Goal: Information Seeking & Learning: Find specific fact

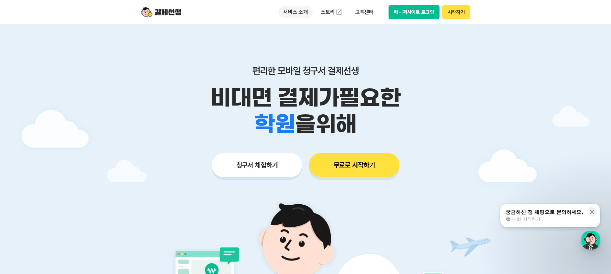
click at [300, 9] on p "서비스 소개" at bounding box center [296, 12] width 34 height 12
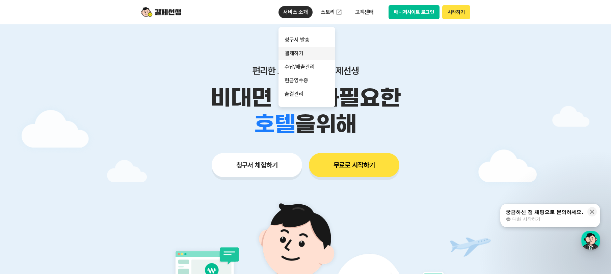
click at [310, 52] on link "결제하기" at bounding box center [307, 54] width 57 height 14
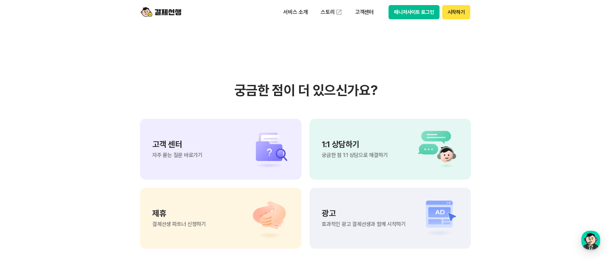
scroll to position [1925, 0]
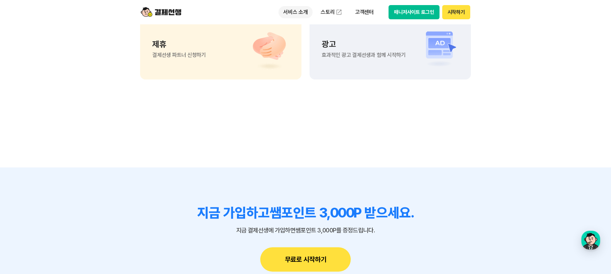
click at [302, 13] on p "서비스 소개" at bounding box center [296, 12] width 34 height 12
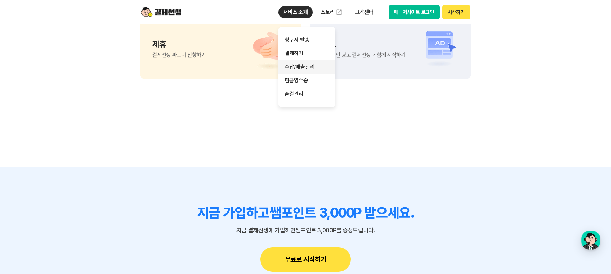
click at [305, 68] on link "수납/매출관리" at bounding box center [307, 67] width 57 height 14
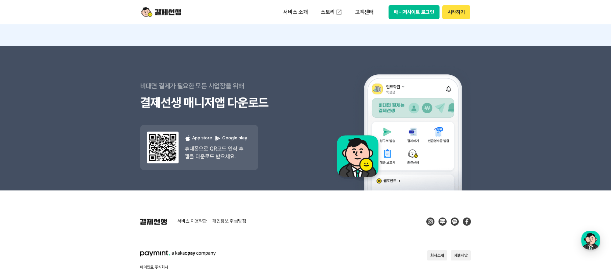
scroll to position [1244, 0]
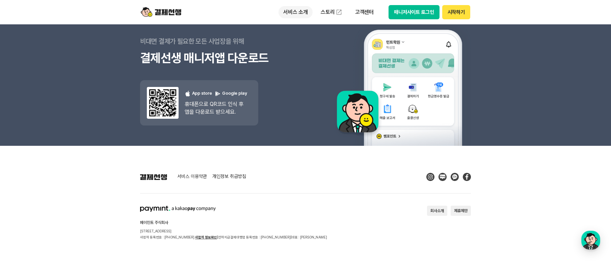
click at [289, 9] on p "서비스 소개" at bounding box center [296, 12] width 34 height 12
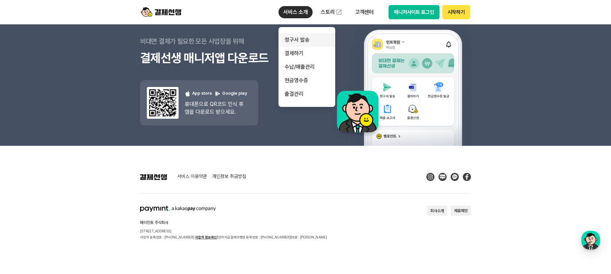
click at [306, 41] on link "청구서 발송" at bounding box center [307, 40] width 57 height 14
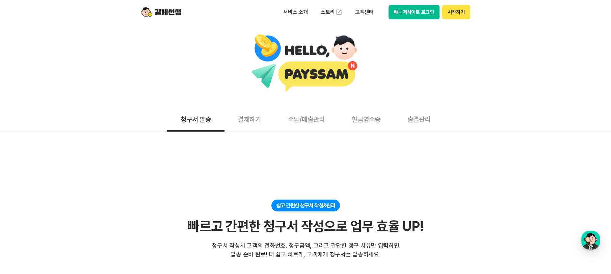
click at [422, 119] on button "출결관리" at bounding box center [419, 118] width 50 height 25
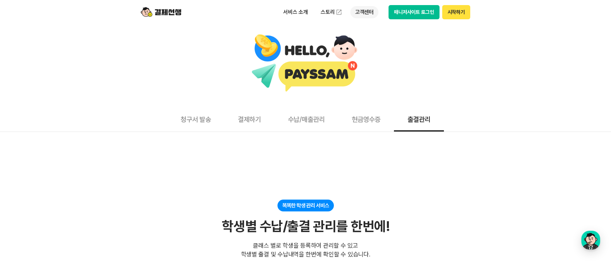
click at [365, 9] on p "고객센터" at bounding box center [365, 12] width 28 height 12
click at [365, 35] on link "자주 묻는 질문" at bounding box center [379, 40] width 57 height 14
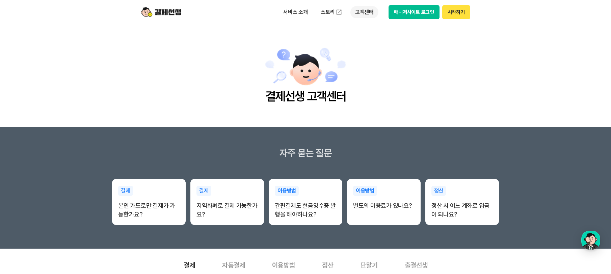
click at [369, 15] on p "고객센터" at bounding box center [365, 12] width 28 height 12
click at [366, 51] on link "이용 가이드" at bounding box center [379, 54] width 57 height 15
click at [362, 10] on p "고객센터" at bounding box center [365, 12] width 28 height 12
click at [368, 41] on link "자주 묻는 질문" at bounding box center [379, 40] width 57 height 14
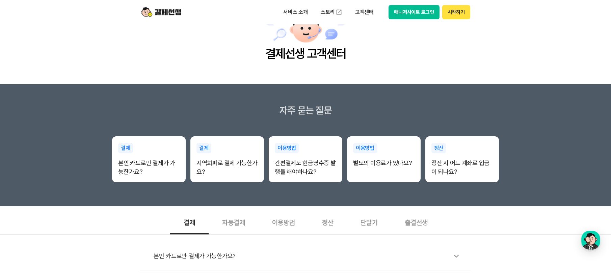
scroll to position [135, 0]
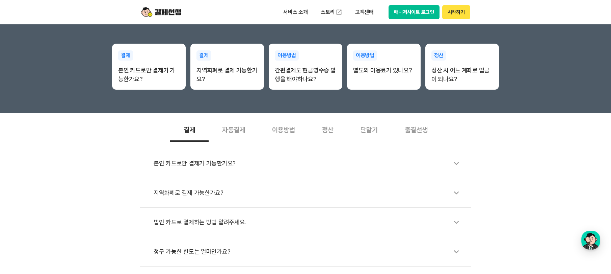
click at [328, 132] on div "정산" at bounding box center [328, 129] width 39 height 25
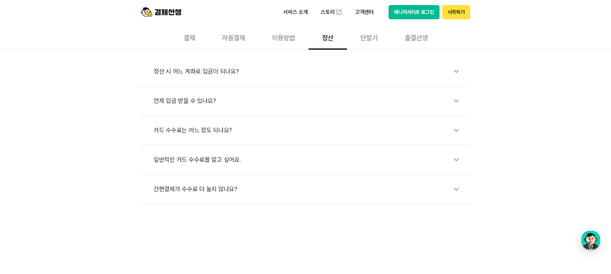
scroll to position [236, 0]
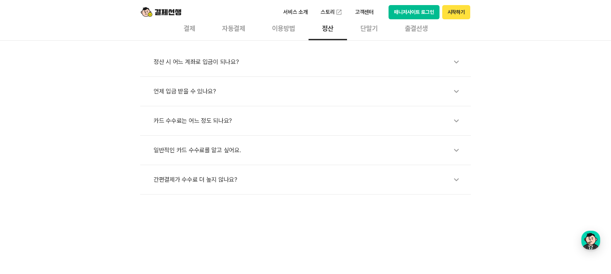
click at [206, 121] on div "카드 수수료는 어느 정도 되나요?" at bounding box center [309, 121] width 311 height 16
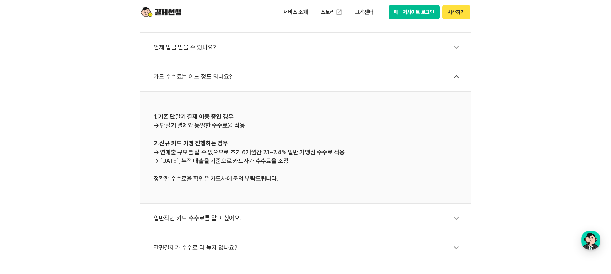
scroll to position [405, 0]
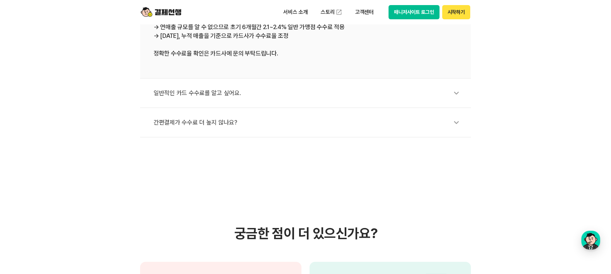
click at [442, 99] on div "일반적인 카드 수수료를 알고 싶어요." at bounding box center [309, 93] width 311 height 16
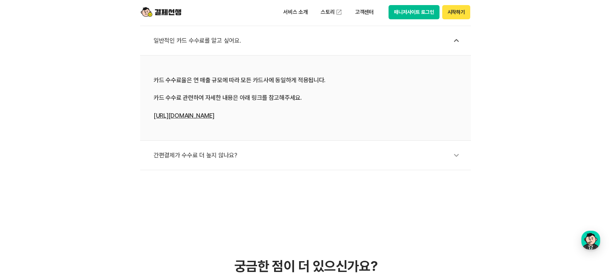
scroll to position [338, 0]
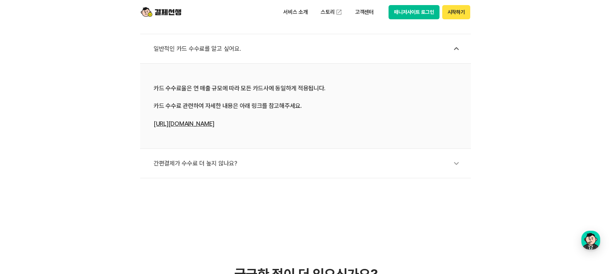
click at [188, 124] on link "[URL][DOMAIN_NAME]" at bounding box center [184, 123] width 61 height 7
